Goal: Information Seeking & Learning: Learn about a topic

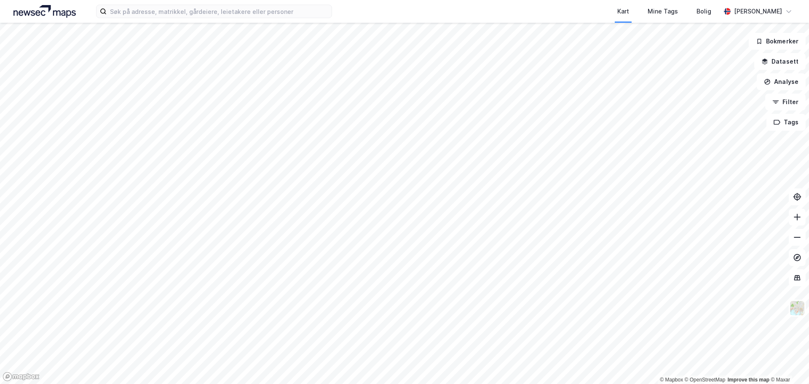
click at [157, 18] on label at bounding box center [214, 11] width 236 height 13
click at [157, 18] on input at bounding box center [219, 11] width 225 height 13
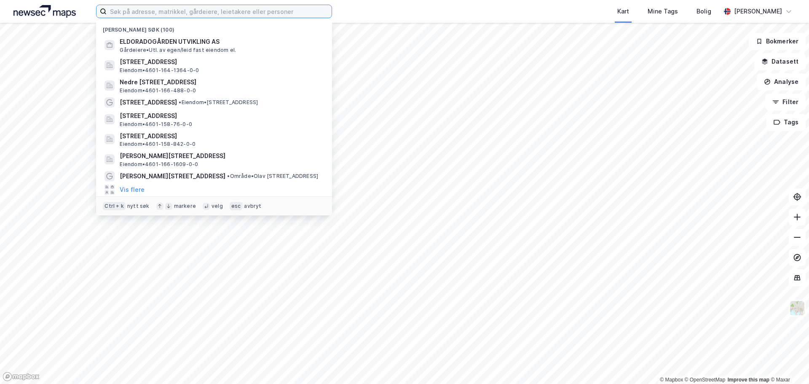
click at [158, 11] on input at bounding box center [219, 11] width 225 height 13
paste input "n"
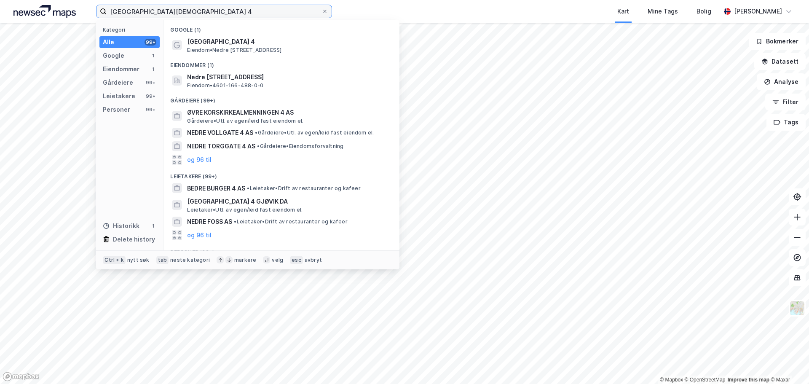
type input "[GEOGRAPHIC_DATA][DEMOGRAPHIC_DATA] 4"
click at [233, 40] on span "[GEOGRAPHIC_DATA] 4" at bounding box center [288, 42] width 202 height 10
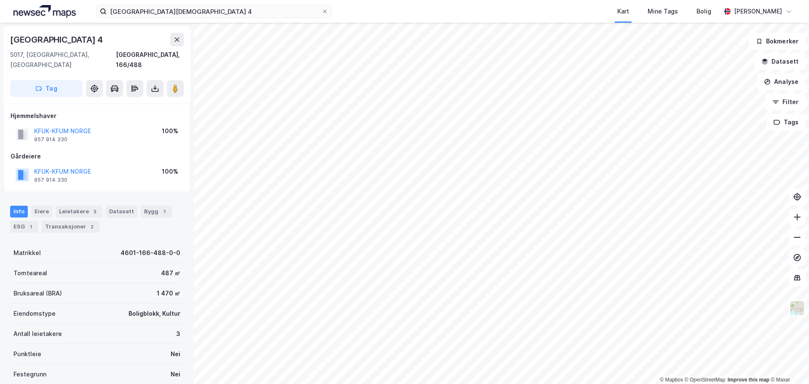
click at [91, 207] on div "3" at bounding box center [95, 211] width 8 height 8
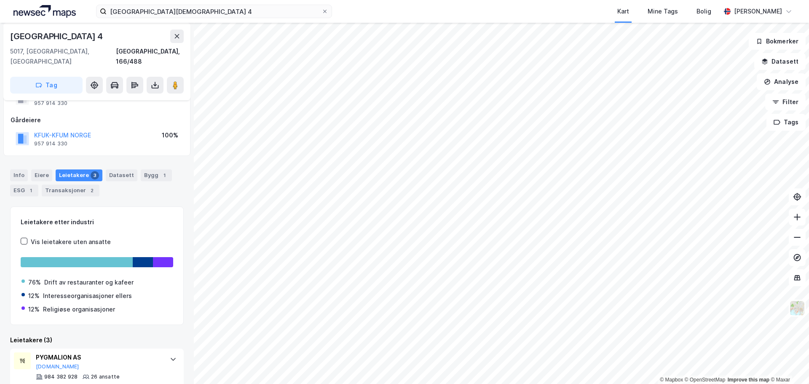
scroll to position [21, 0]
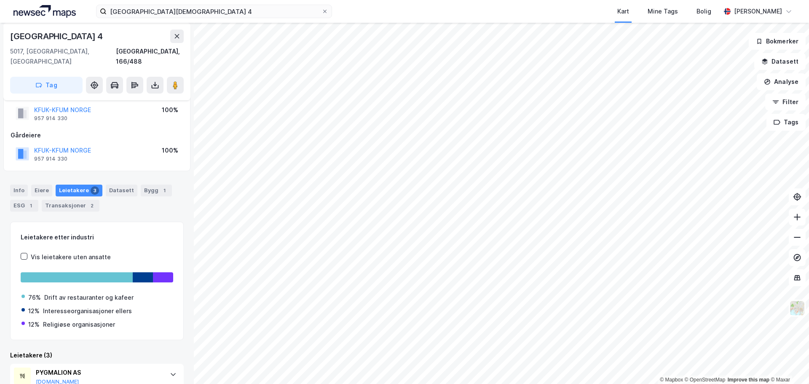
click at [25, 185] on div "Info" at bounding box center [19, 191] width 18 height 12
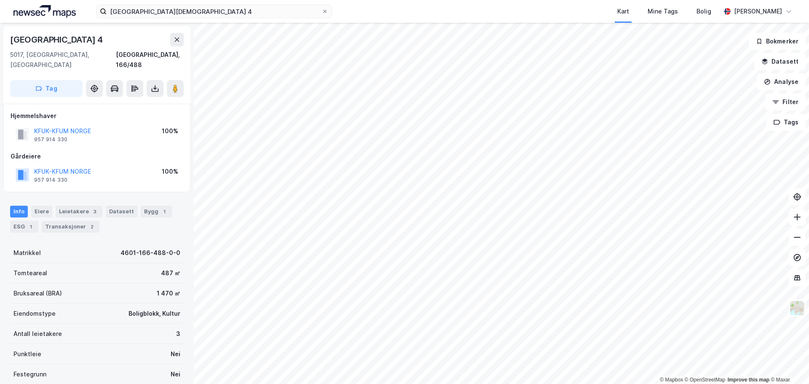
click at [793, 313] on img at bounding box center [797, 308] width 16 height 16
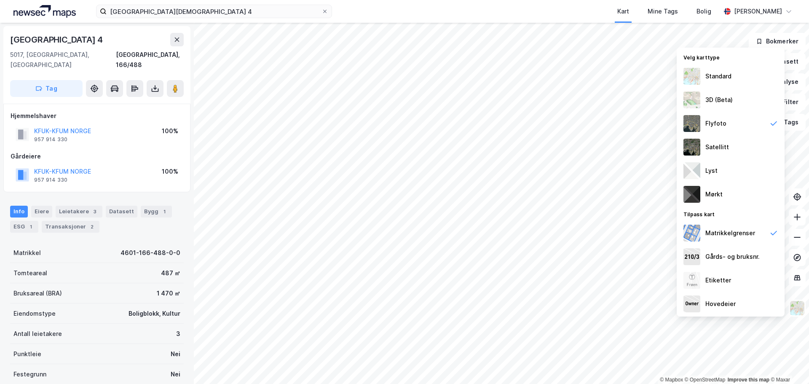
click at [714, 174] on div "Lyst" at bounding box center [711, 171] width 12 height 10
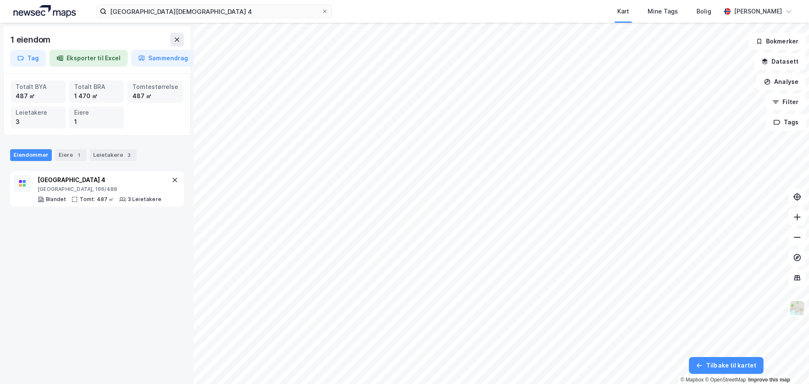
click at [174, 41] on icon at bounding box center [177, 39] width 7 height 7
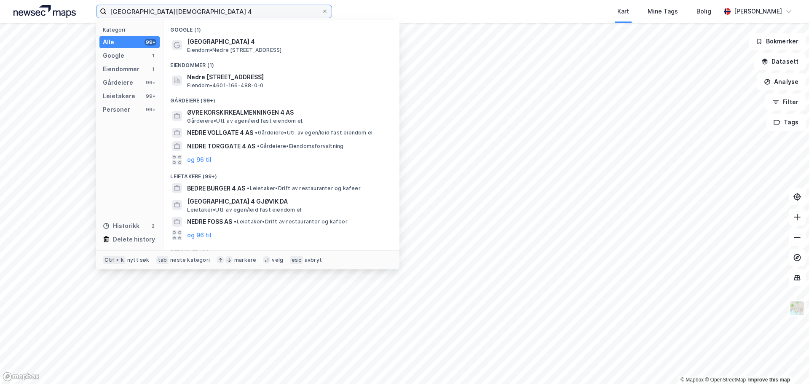
click at [230, 15] on input "[GEOGRAPHIC_DATA][DEMOGRAPHIC_DATA] 4" at bounding box center [214, 11] width 215 height 13
click at [206, 42] on span "[GEOGRAPHIC_DATA] 4" at bounding box center [288, 42] width 202 height 10
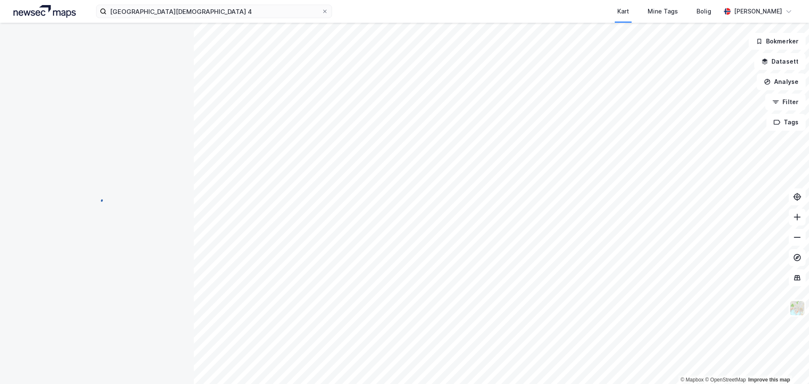
scroll to position [0, 0]
